Goal: Check status: Check status

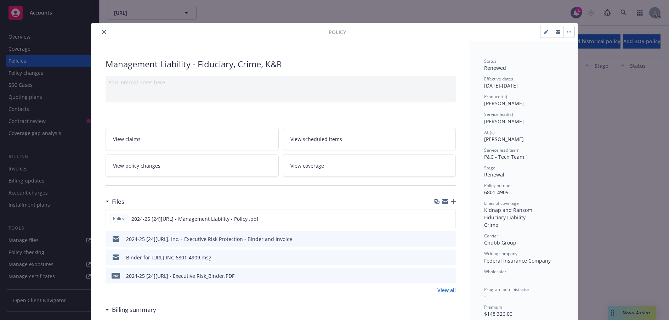
scroll to position [3581, 0]
click at [108, 36] on button "close" at bounding box center [104, 32] width 9 height 9
